Goal: Navigation & Orientation: Find specific page/section

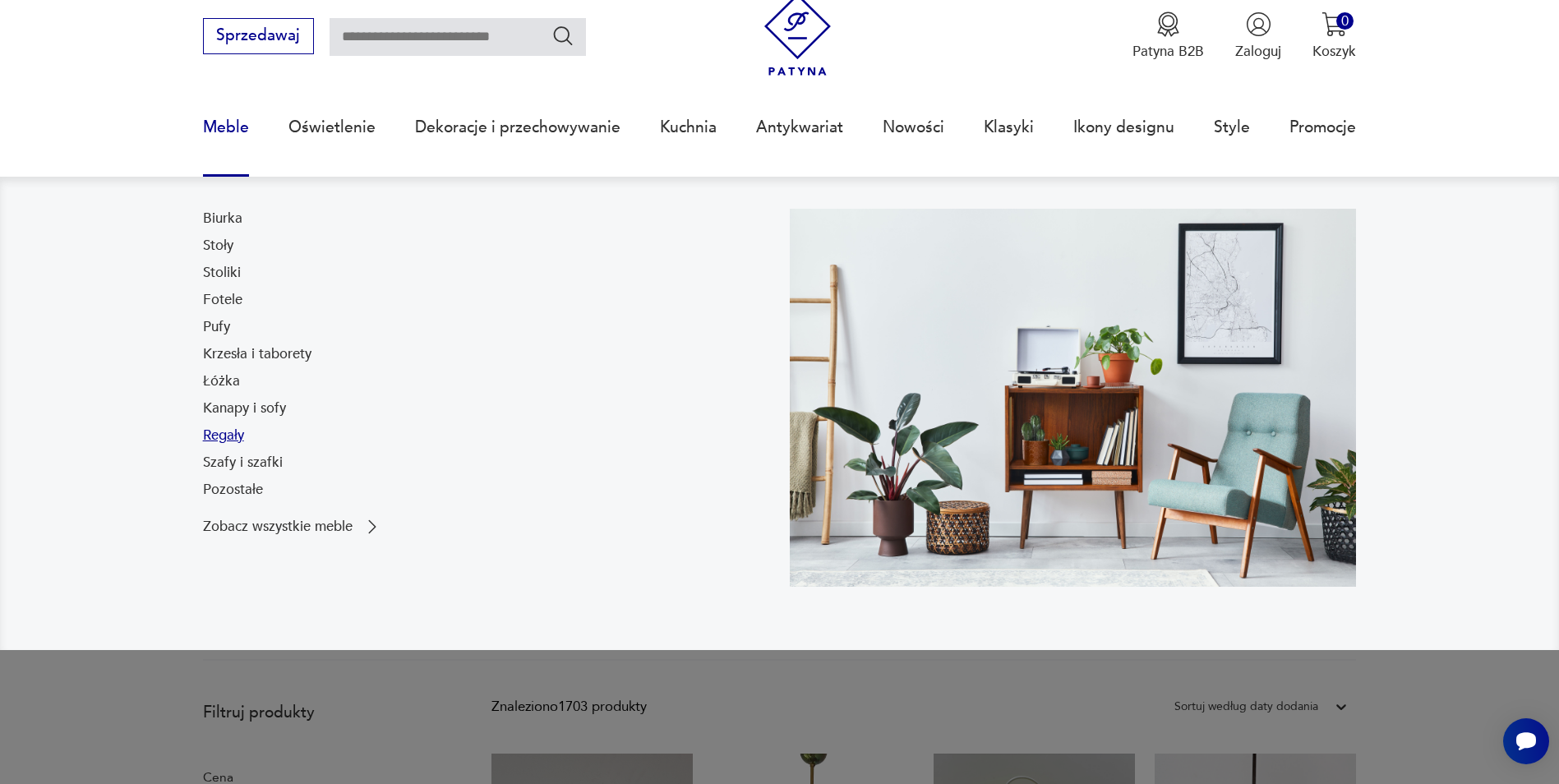
click at [222, 434] on link "Regały" at bounding box center [223, 436] width 41 height 20
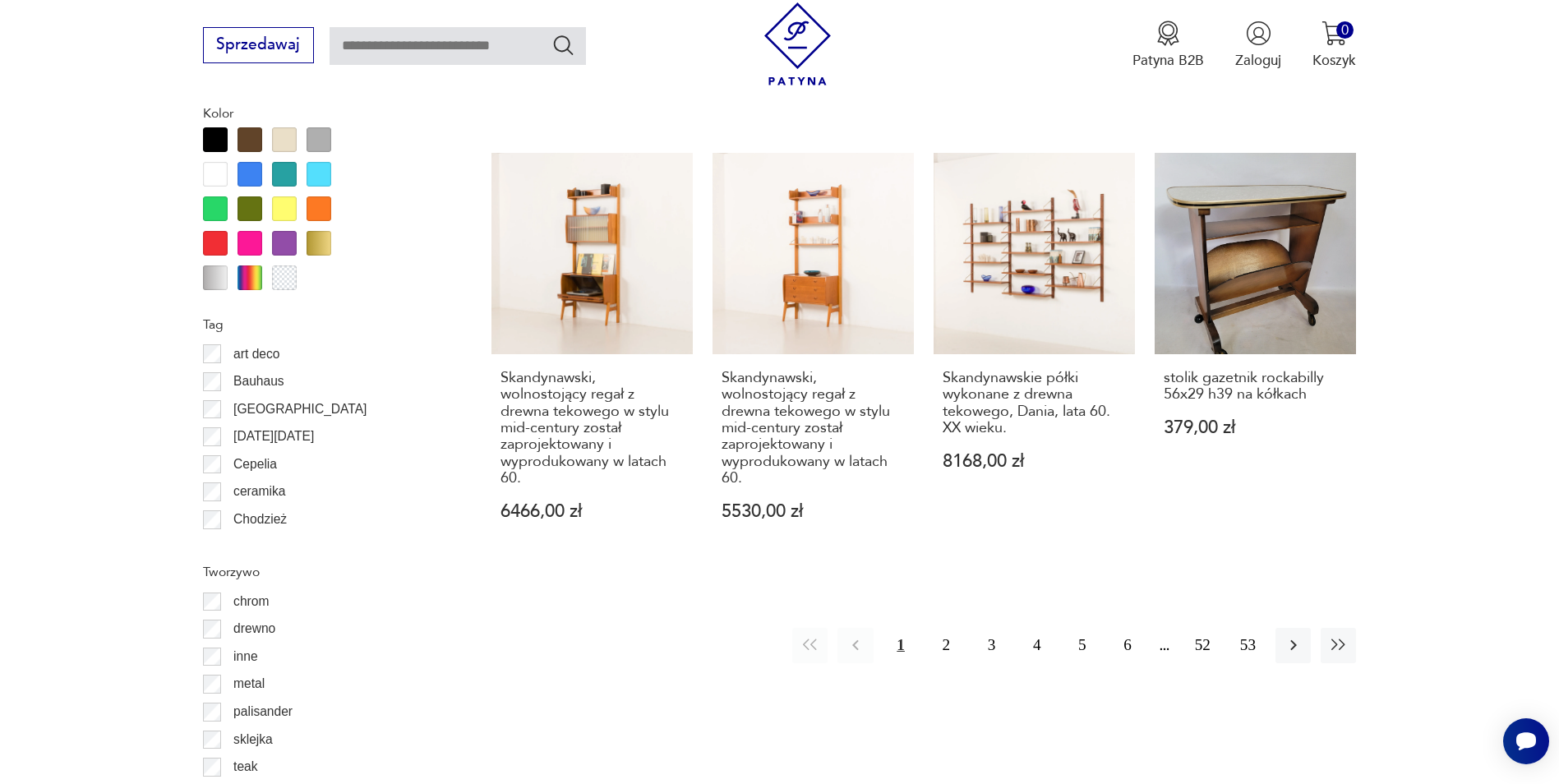
scroll to position [1885, 0]
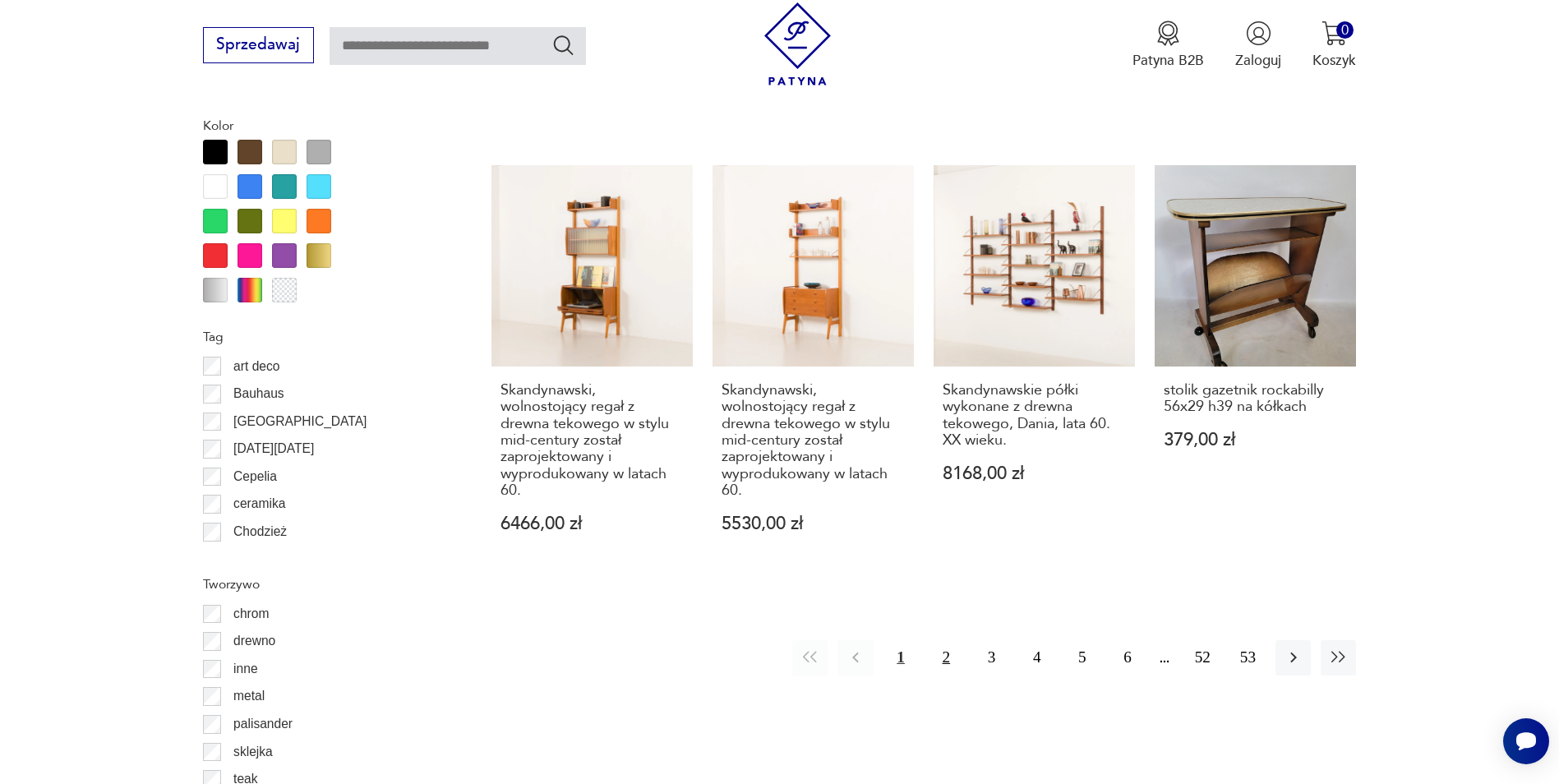
click at [945, 640] on button "2" at bounding box center [946, 657] width 35 height 35
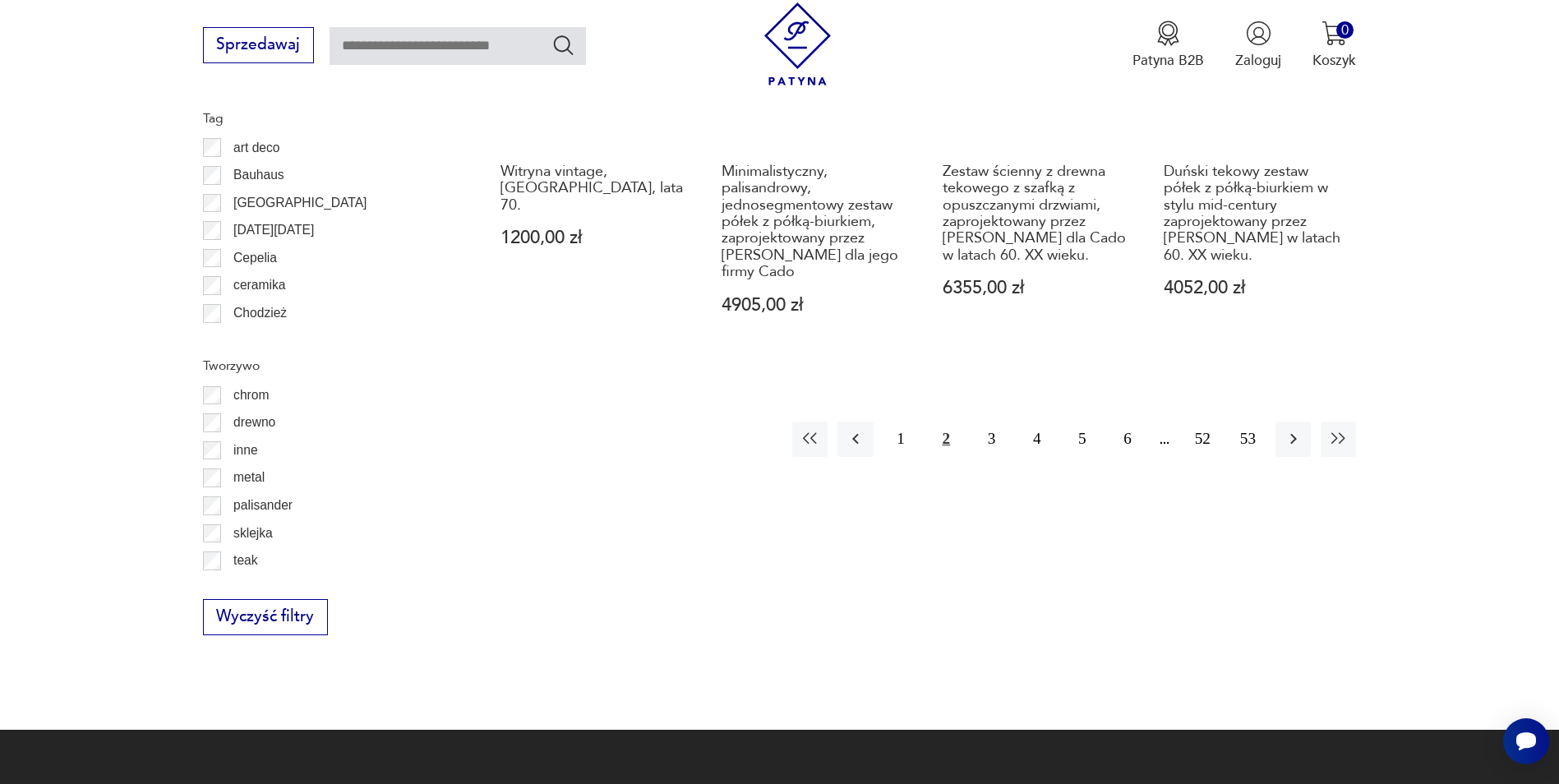
scroll to position [2109, 0]
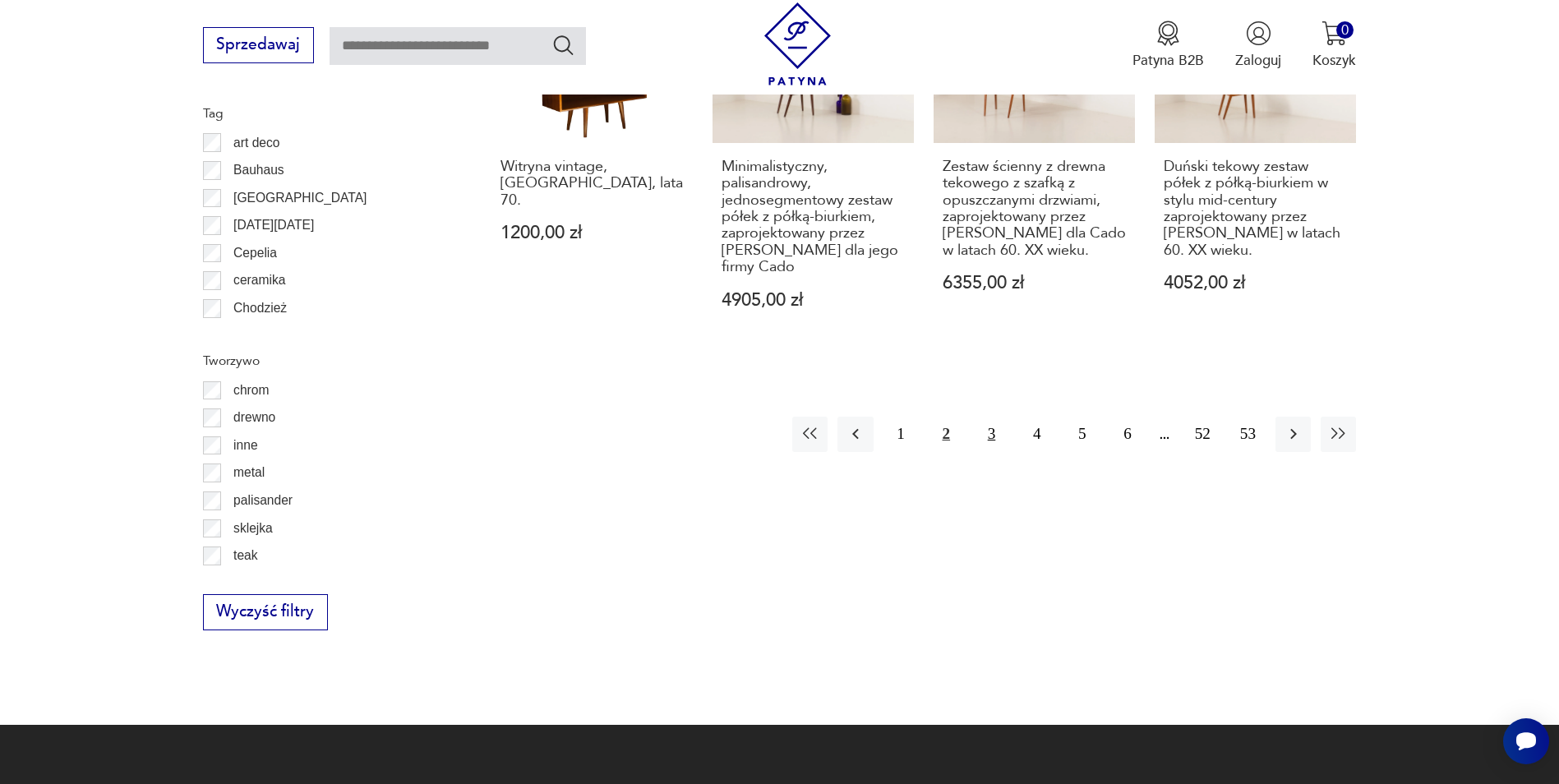
click at [986, 417] on button "3" at bounding box center [992, 434] width 35 height 35
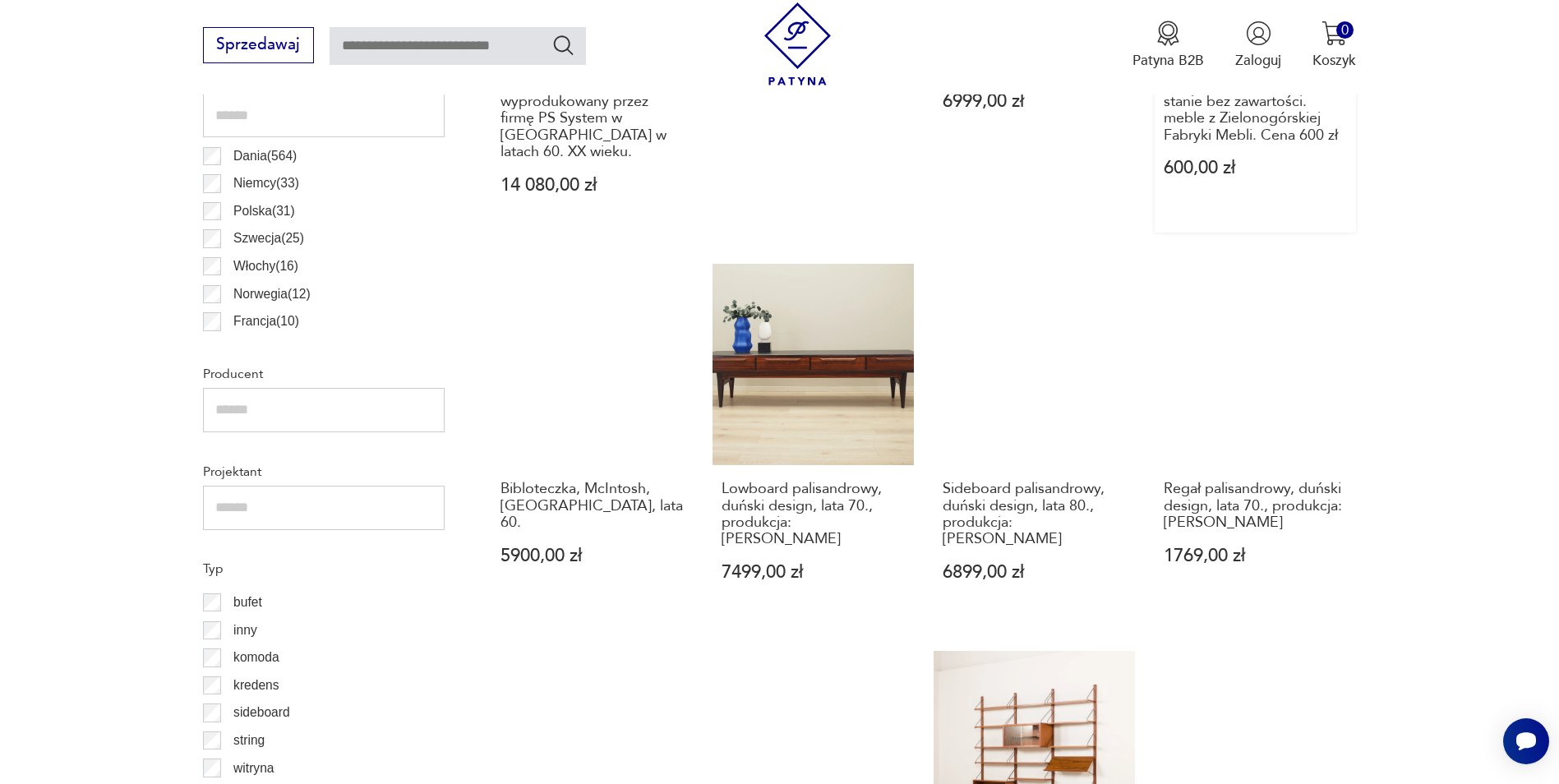
scroll to position [1205, 0]
